Goal: Check status

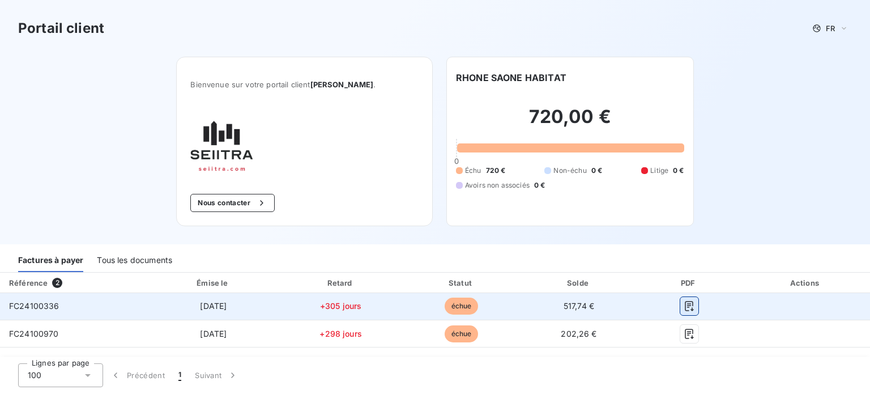
click at [684, 310] on icon "button" at bounding box center [689, 305] width 11 height 11
click at [577, 306] on span "517,74 €" at bounding box center [579, 306] width 31 height 10
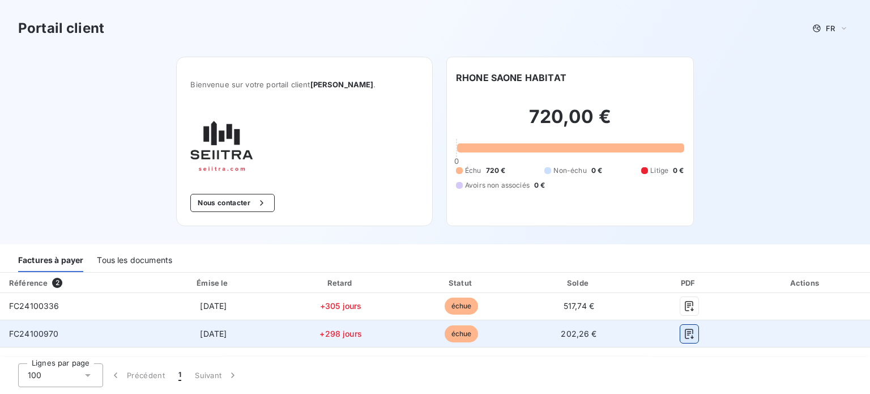
click at [680, 333] on button "button" at bounding box center [689, 334] width 18 height 18
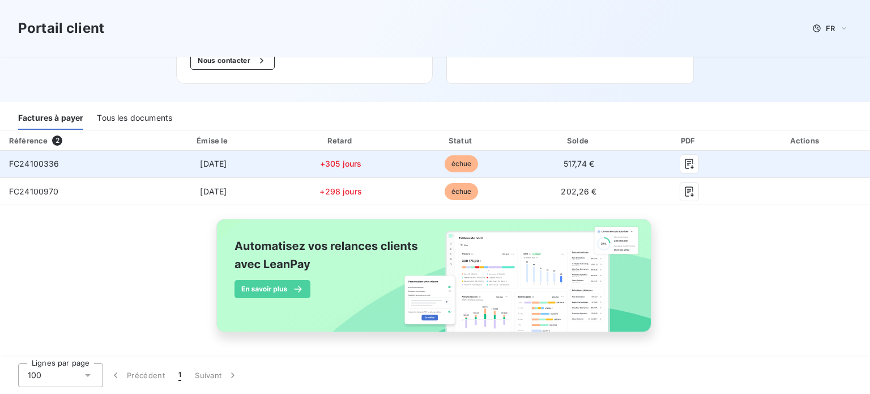
click at [550, 162] on td "517,74 €" at bounding box center [579, 164] width 116 height 27
click at [566, 163] on span "517,74 €" at bounding box center [579, 164] width 31 height 10
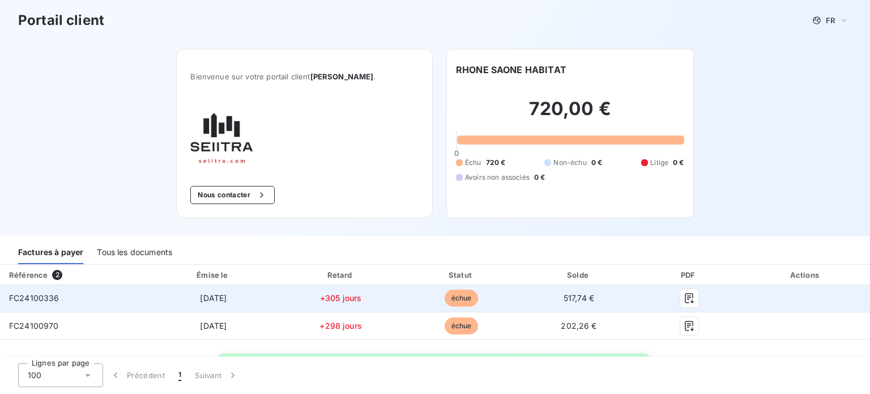
scroll to position [0, 0]
